Goal: Information Seeking & Learning: Understand process/instructions

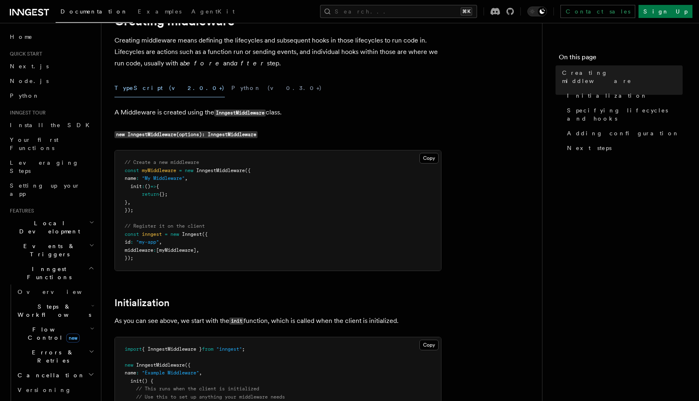
scroll to position [42, 0]
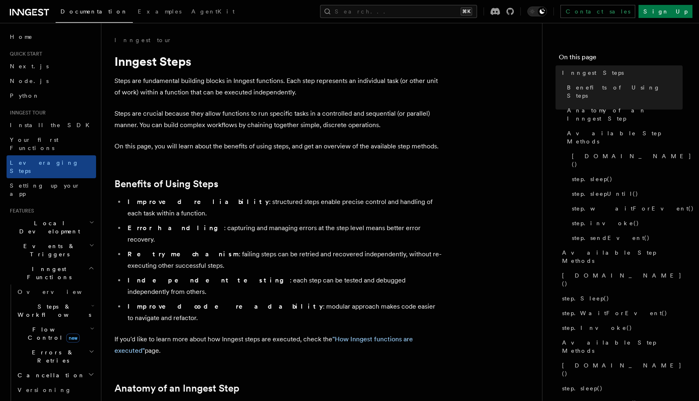
click at [438, 334] on p "If you'd like to learn more about how Inngest steps are executed, check the "Ho…" at bounding box center [277, 345] width 327 height 23
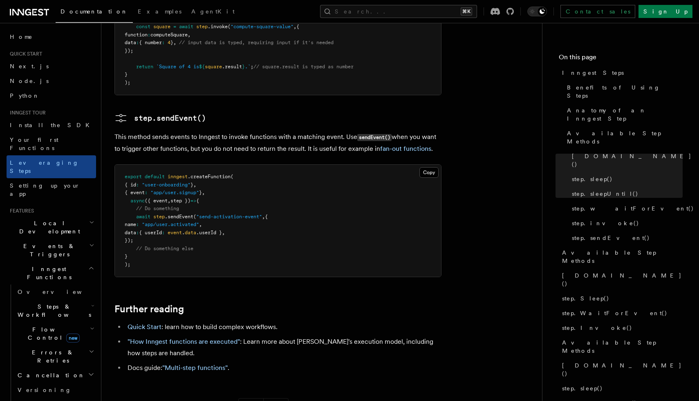
scroll to position [1758, 0]
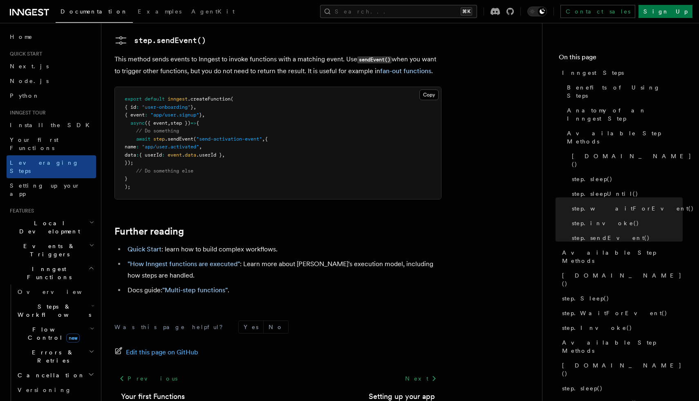
click at [51, 303] on span "Steps & Workflows" at bounding box center [52, 311] width 77 height 16
click at [52, 322] on link "Overview" at bounding box center [59, 329] width 74 height 15
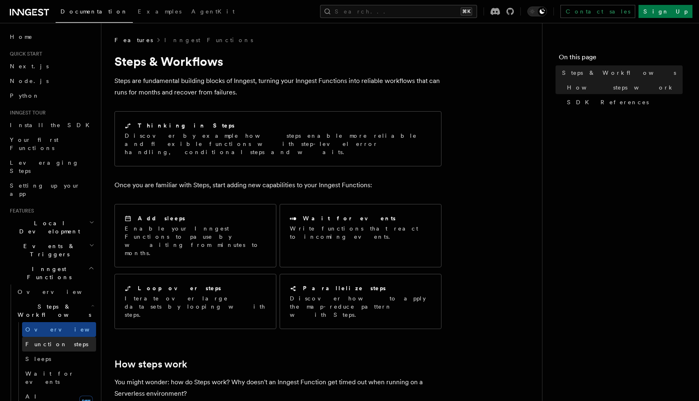
click at [55, 337] on link "Function steps" at bounding box center [59, 344] width 74 height 15
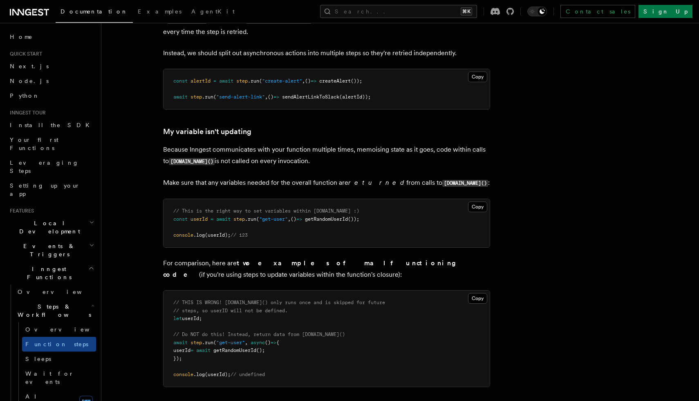
scroll to position [2011, 0]
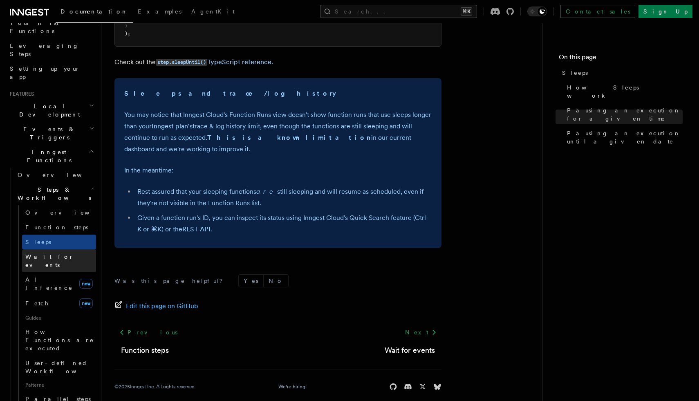
scroll to position [117, 0]
click at [63, 220] on link "Function steps" at bounding box center [59, 227] width 74 height 15
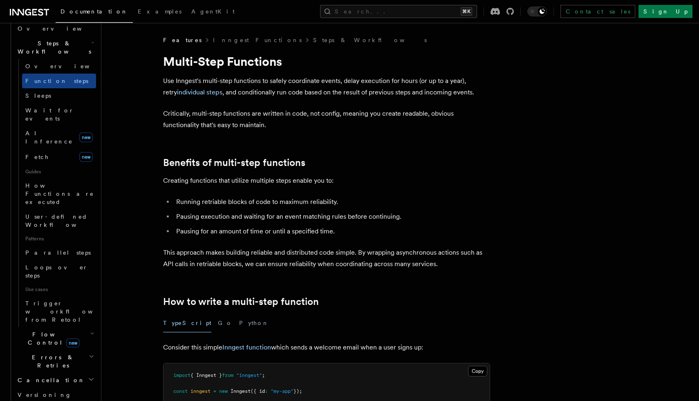
scroll to position [271, 0]
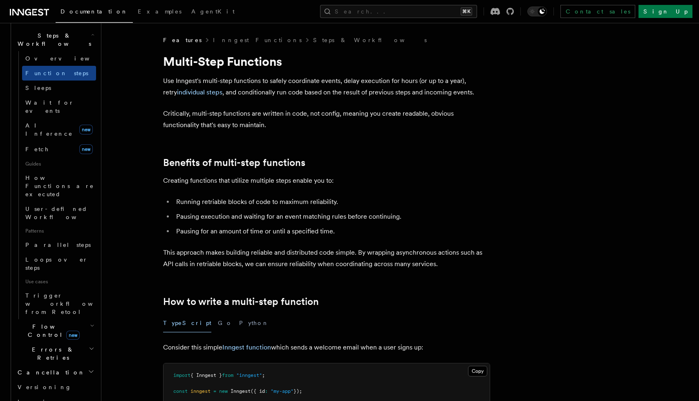
click at [56, 345] on span "Errors & Retries" at bounding box center [51, 353] width 74 height 16
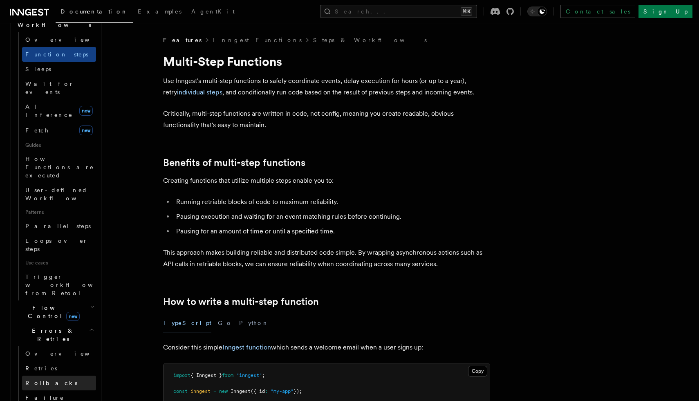
scroll to position [290, 0]
click at [69, 390] on link "Failure handlers" at bounding box center [59, 401] width 74 height 23
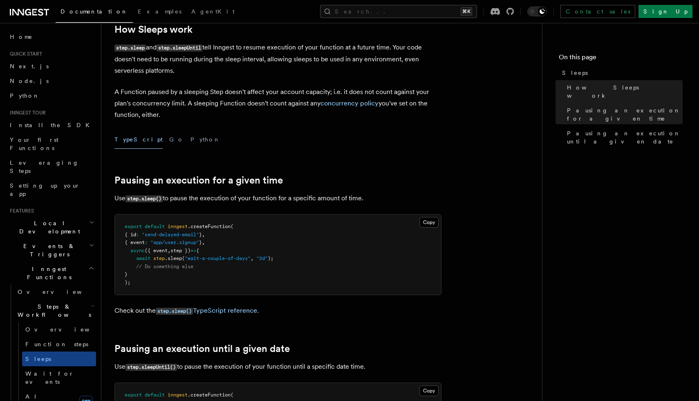
scroll to position [156, 0]
click at [79, 366] on link "Wait for events" at bounding box center [59, 377] width 74 height 23
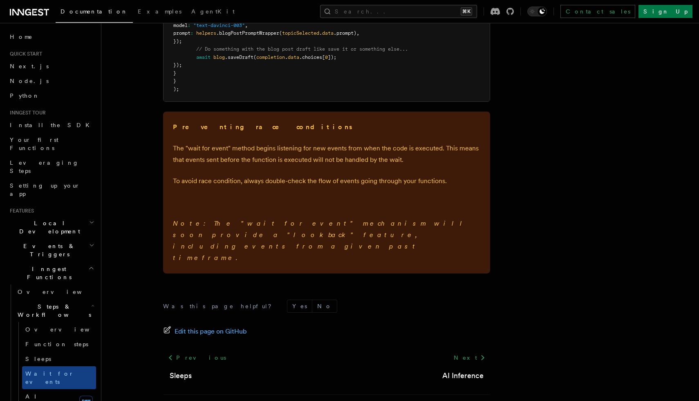
scroll to position [1189, 0]
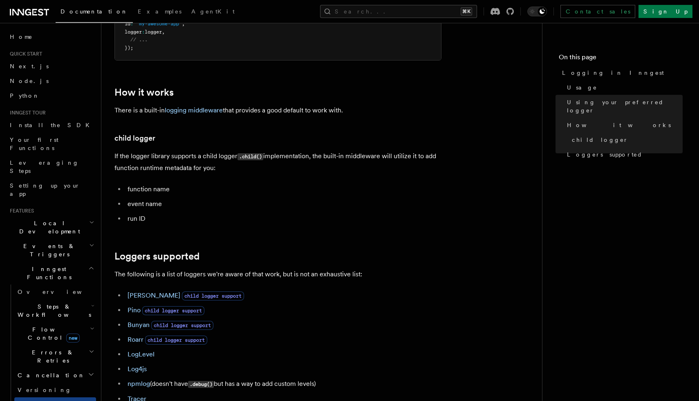
scroll to position [933, 0]
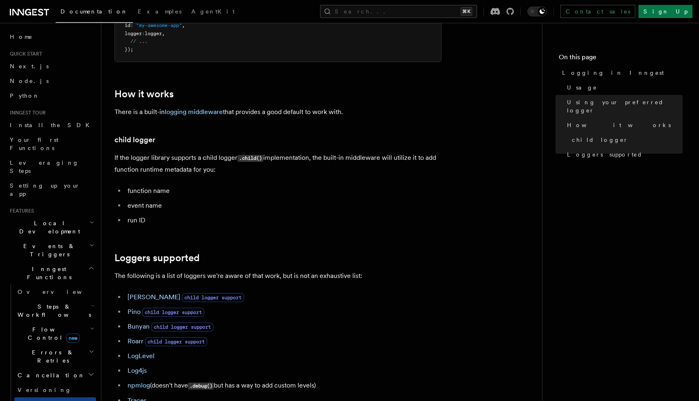
click at [61, 299] on h2 "Steps & Workflows" at bounding box center [55, 310] width 82 height 23
click at [67, 337] on link "Function steps" at bounding box center [59, 344] width 74 height 15
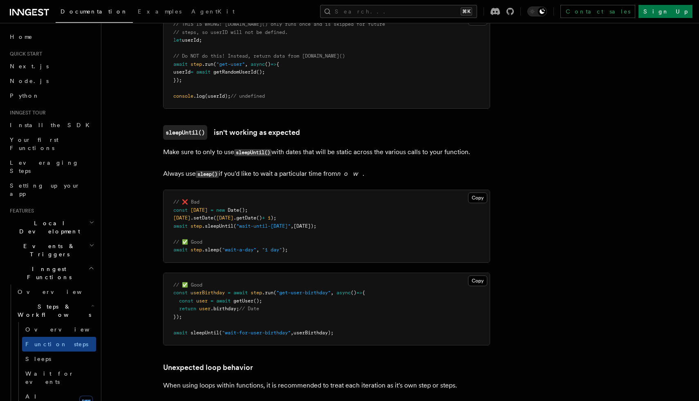
scroll to position [2289, 0]
click at [60, 352] on link "Sleeps" at bounding box center [59, 359] width 74 height 15
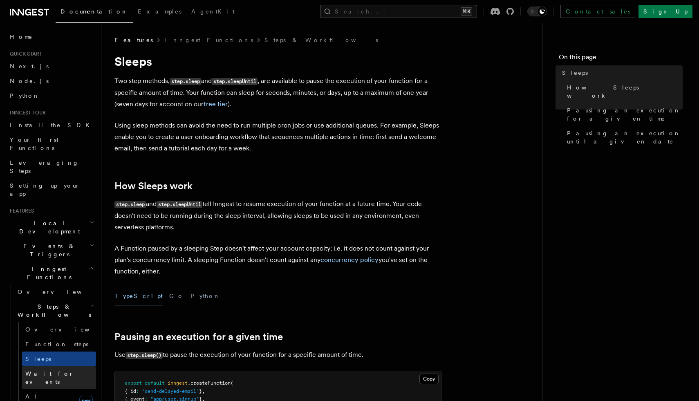
click at [66, 366] on link "Wait for events" at bounding box center [59, 377] width 74 height 23
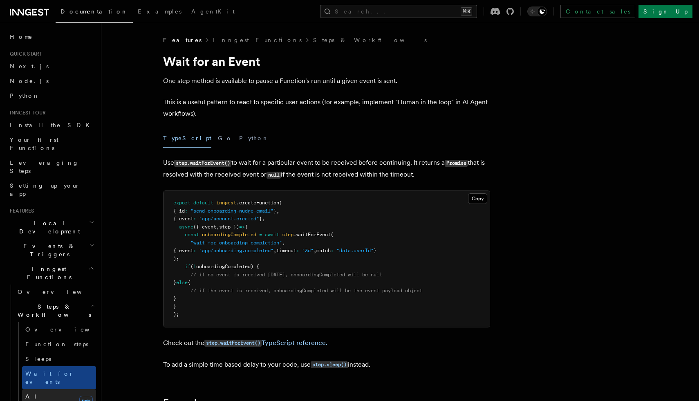
click at [67, 389] on link "AI Inference new" at bounding box center [59, 400] width 74 height 23
